Goal: Information Seeking & Learning: Find specific fact

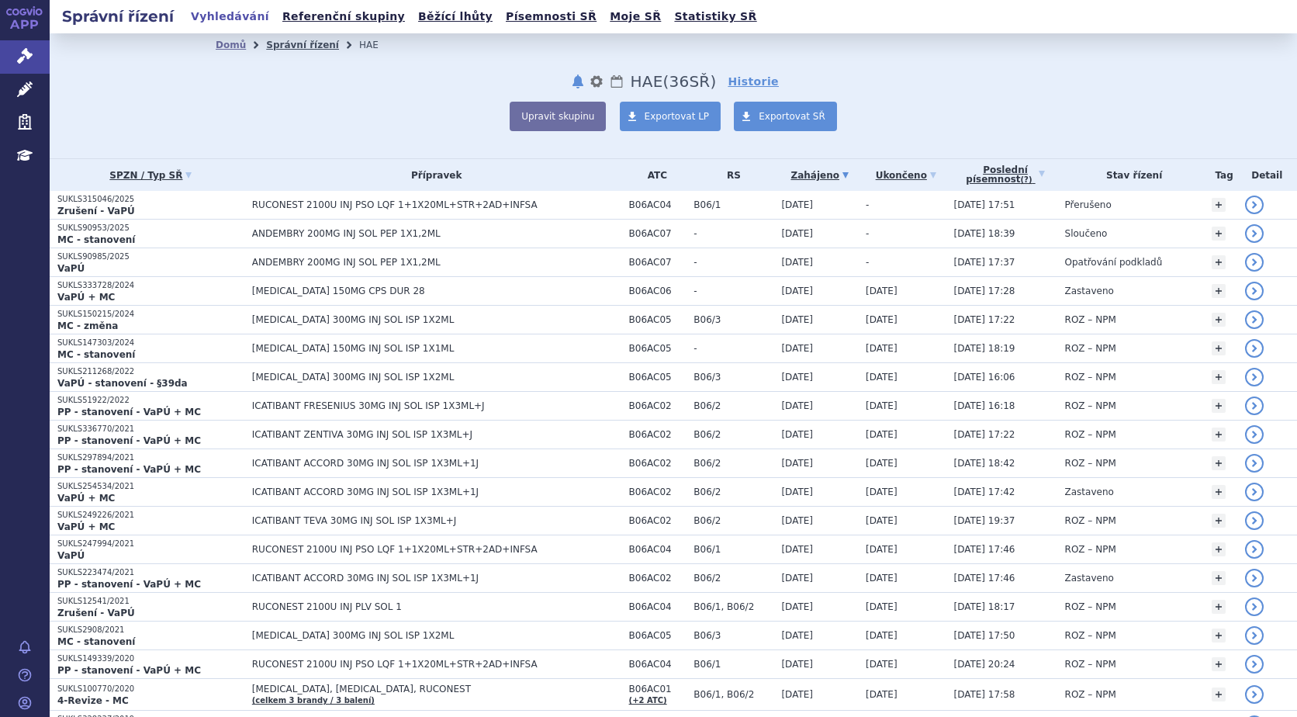
click at [288, 46] on link "Správní řízení" at bounding box center [302, 45] width 73 height 11
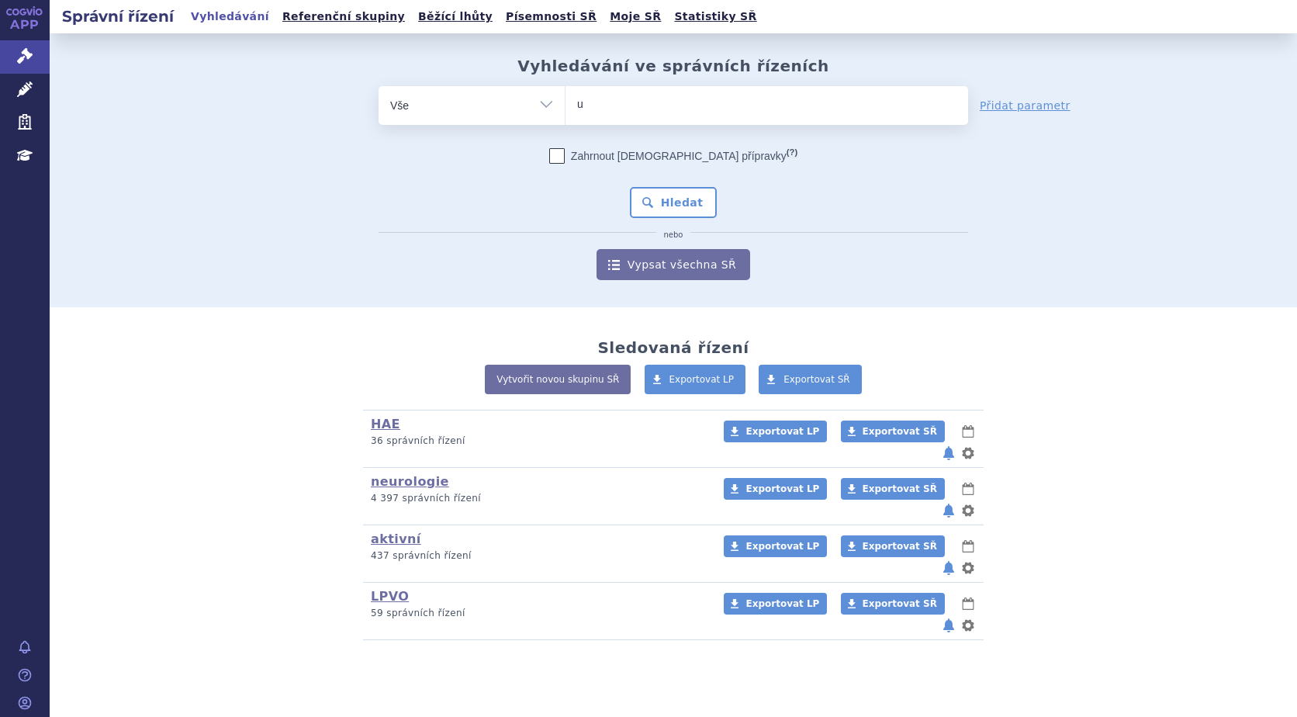
type input "ul"
type input "ult"
type input "ulto"
type input "ultom"
type input "ultomir"
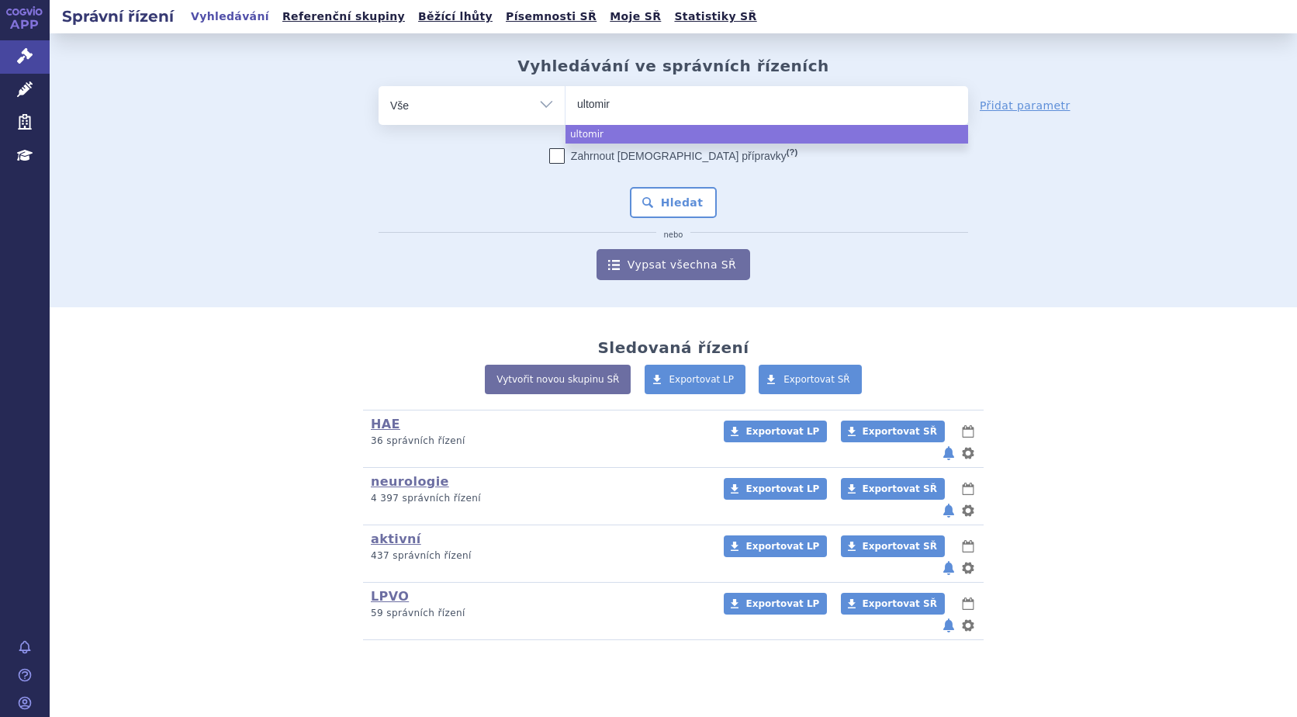
type input "ultomiri"
type input "ultomiris"
select select "ultomiris"
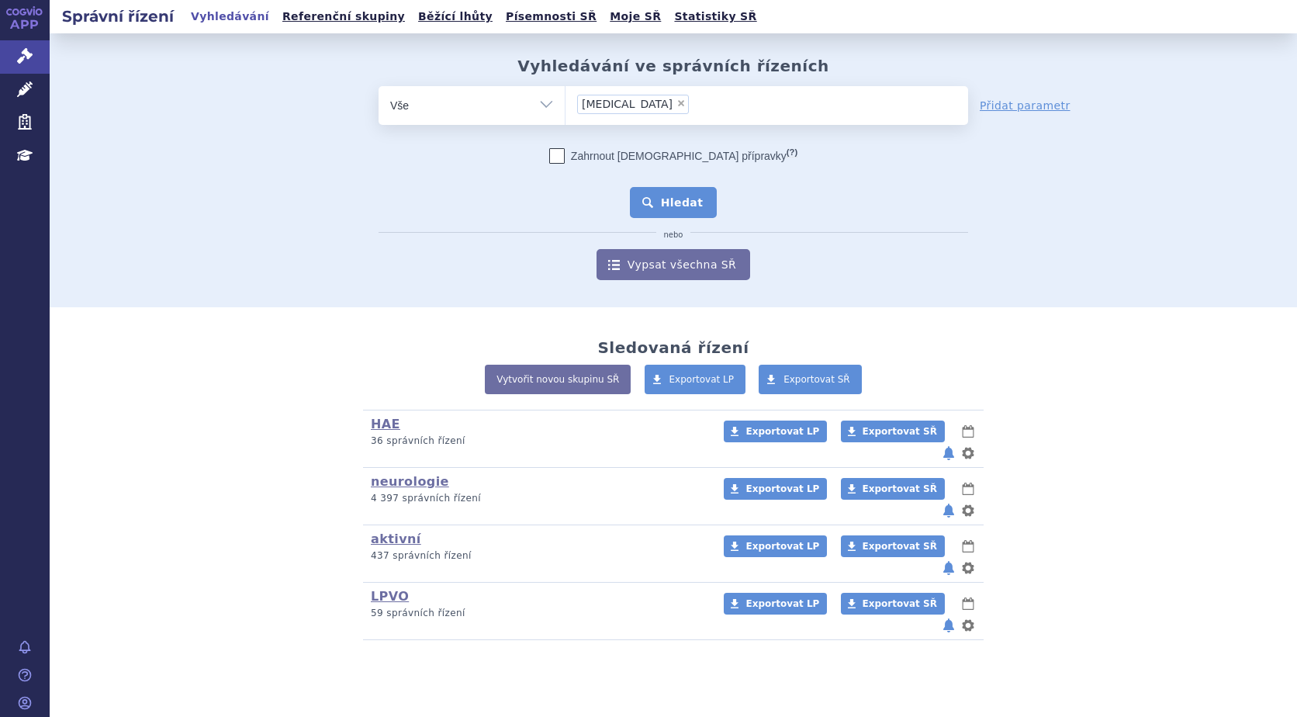
click at [688, 210] on button "Hledat" at bounding box center [674, 202] width 88 height 31
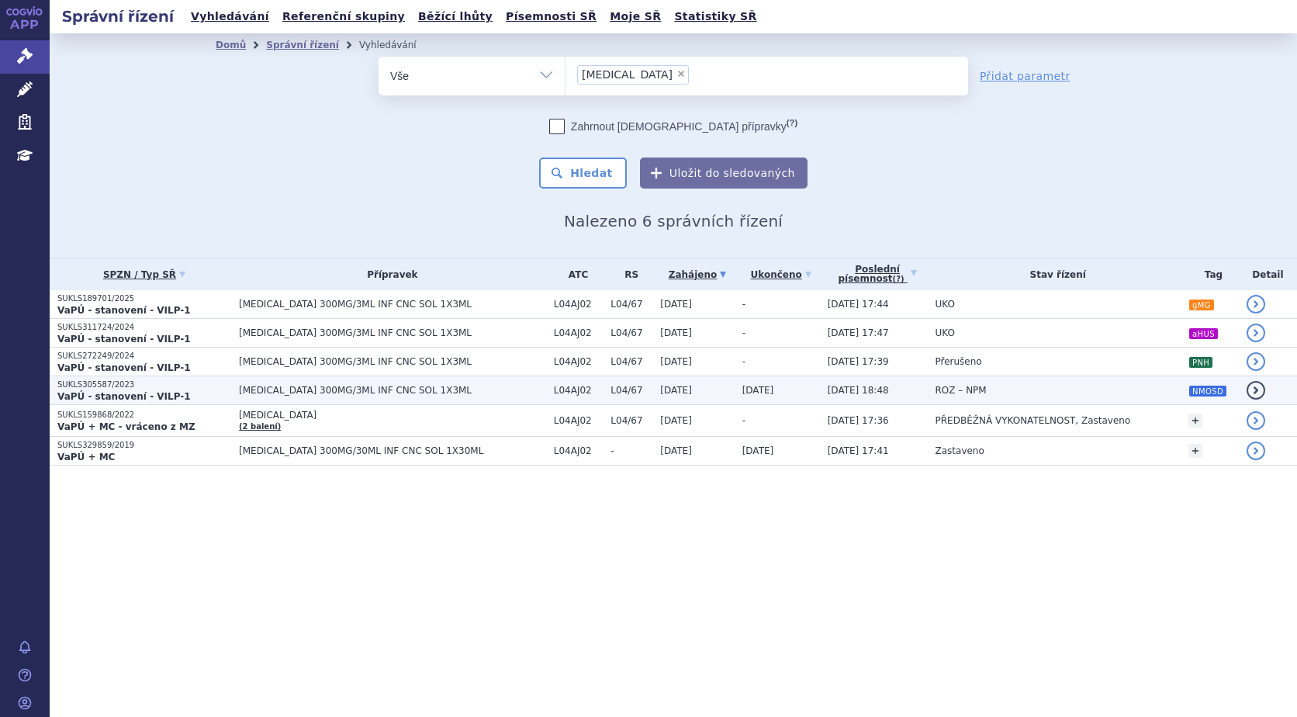
click at [660, 392] on span "[DATE]" at bounding box center [676, 390] width 32 height 11
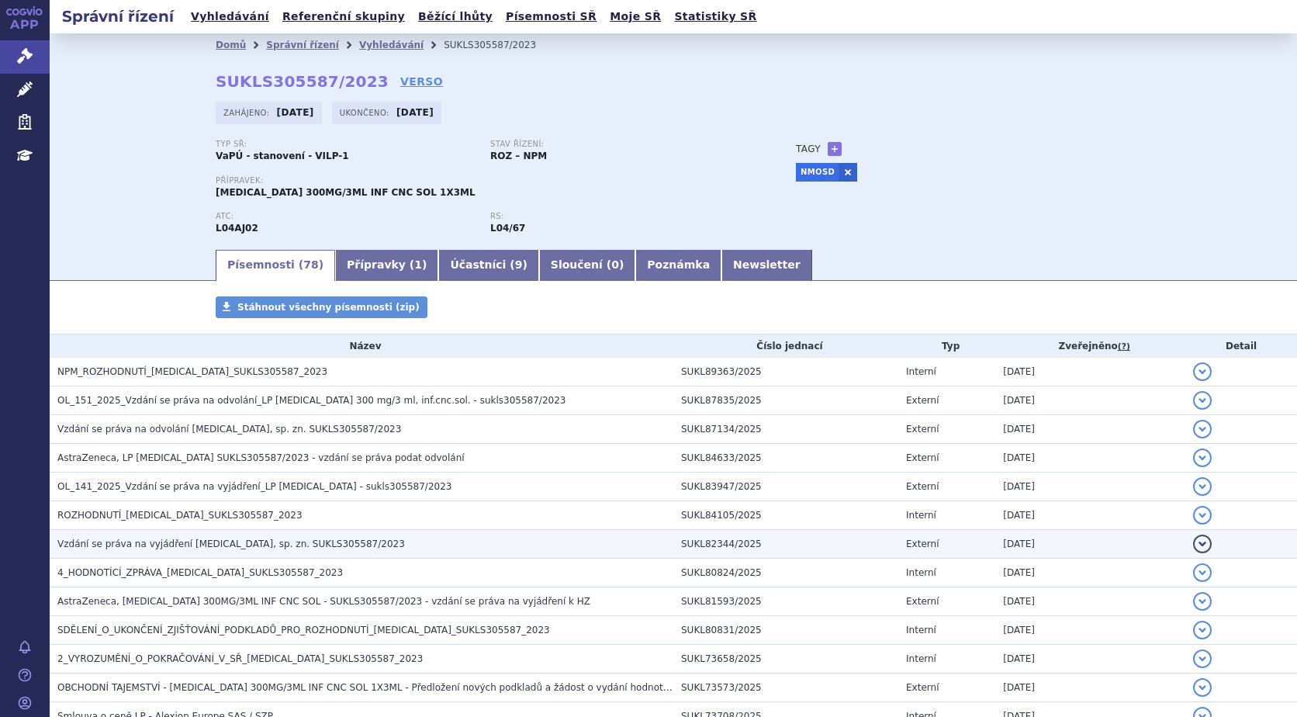
scroll to position [78, 0]
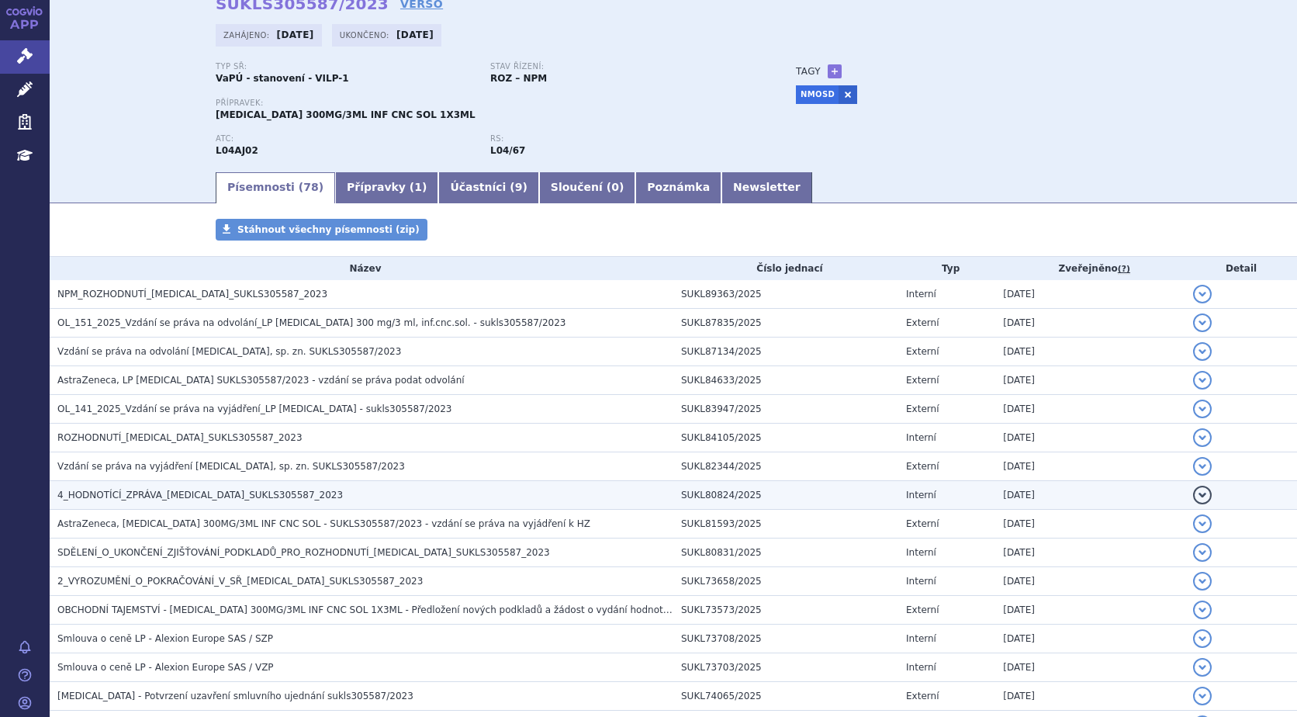
click at [278, 490] on span "4_HODNOTÍCÍ_ZPRÁVA_[MEDICAL_DATA]_SUKLS305587_2023" at bounding box center [199, 494] width 285 height 11
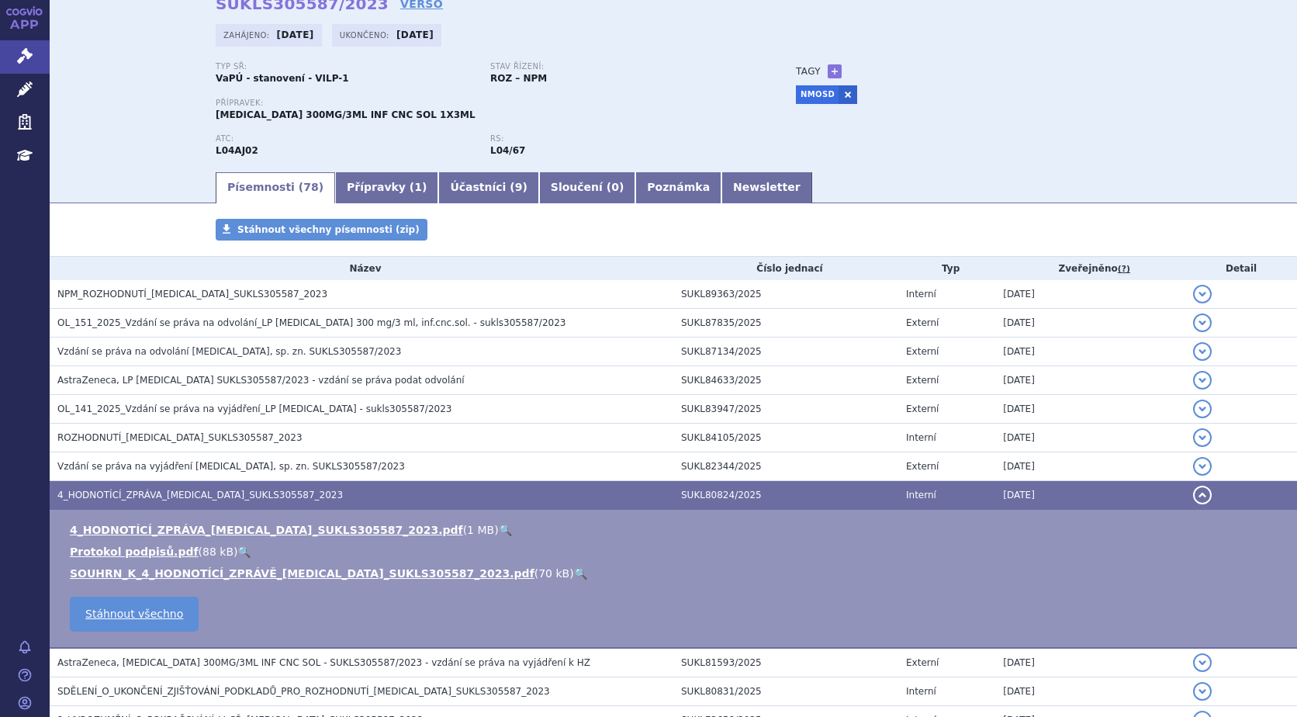
click at [499, 523] on link "🔍" at bounding box center [505, 529] width 13 height 12
